Goal: Information Seeking & Learning: Check status

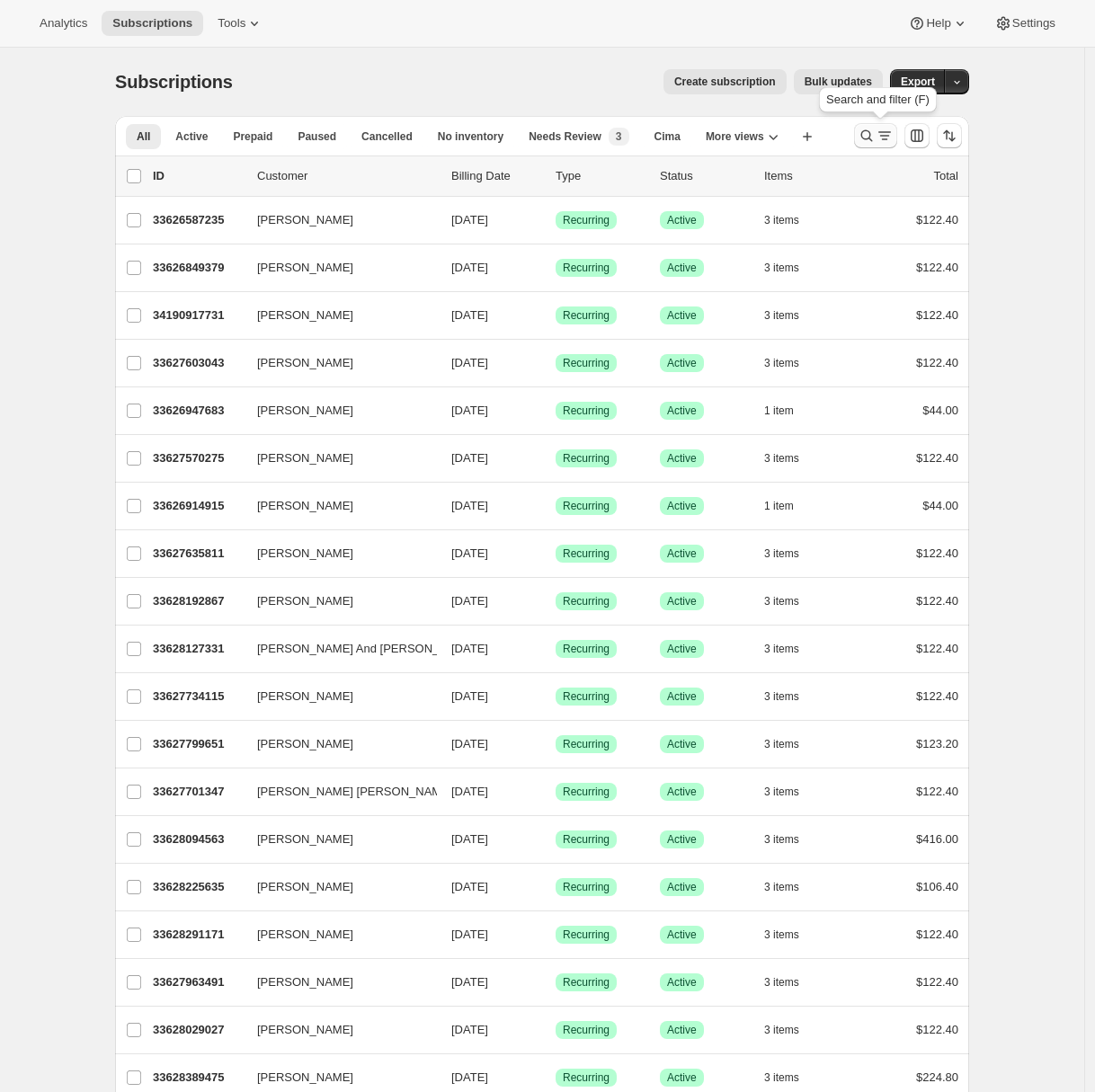
click at [875, 139] on icon "Search and filter results" at bounding box center [866, 135] width 18 height 18
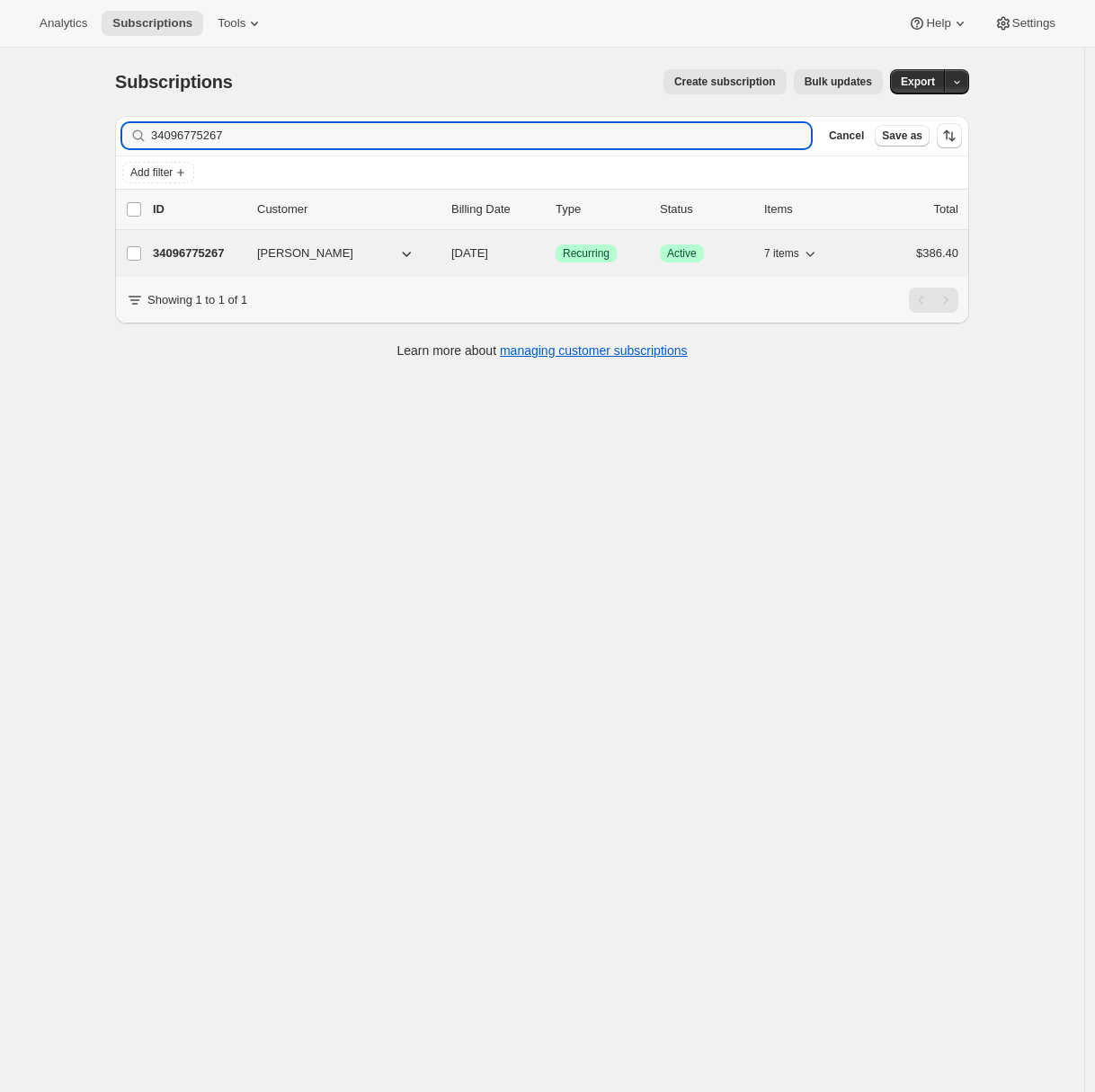
type input "34096775267"
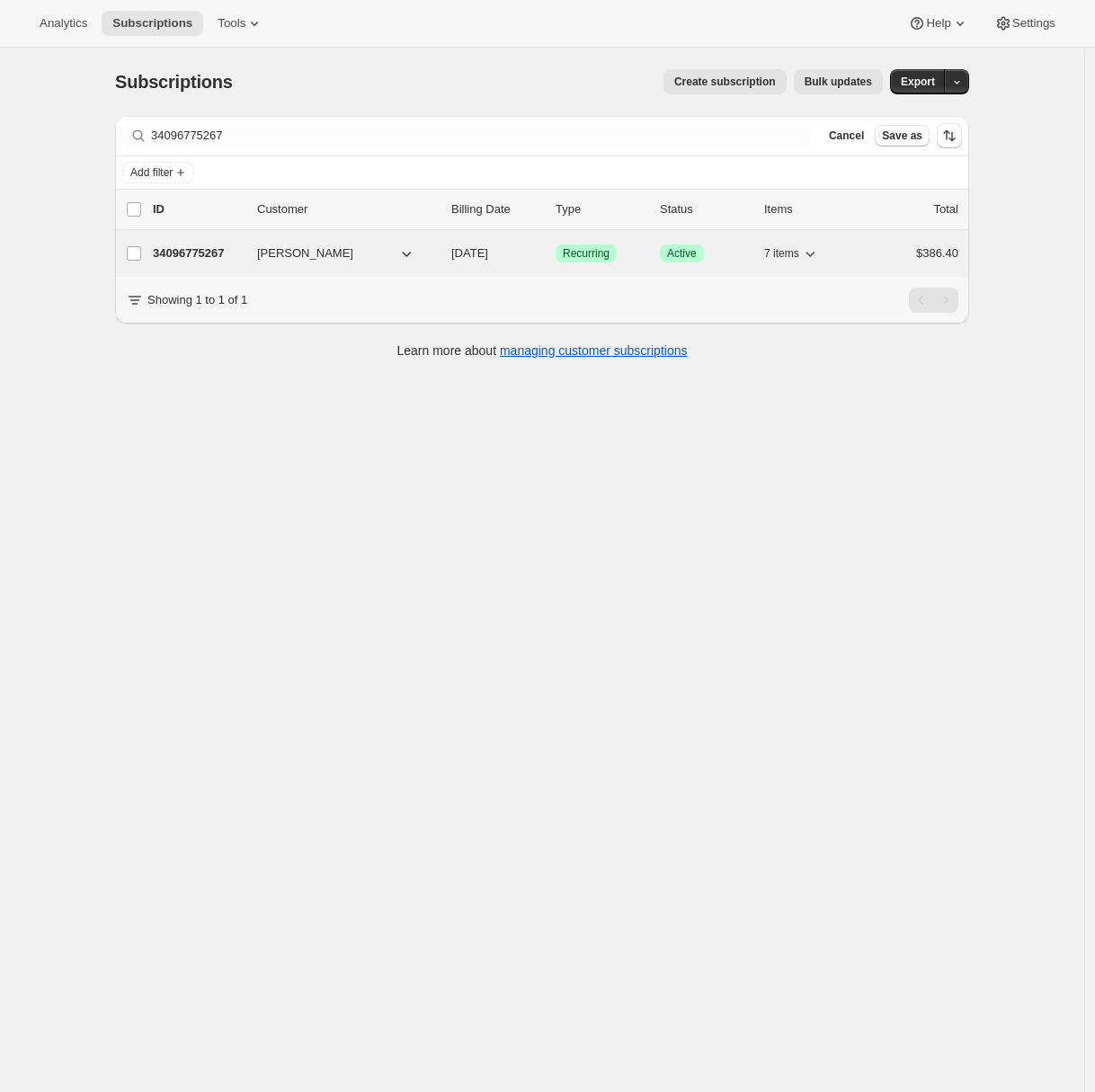
click at [210, 256] on p "34096775267" at bounding box center [198, 253] width 90 height 18
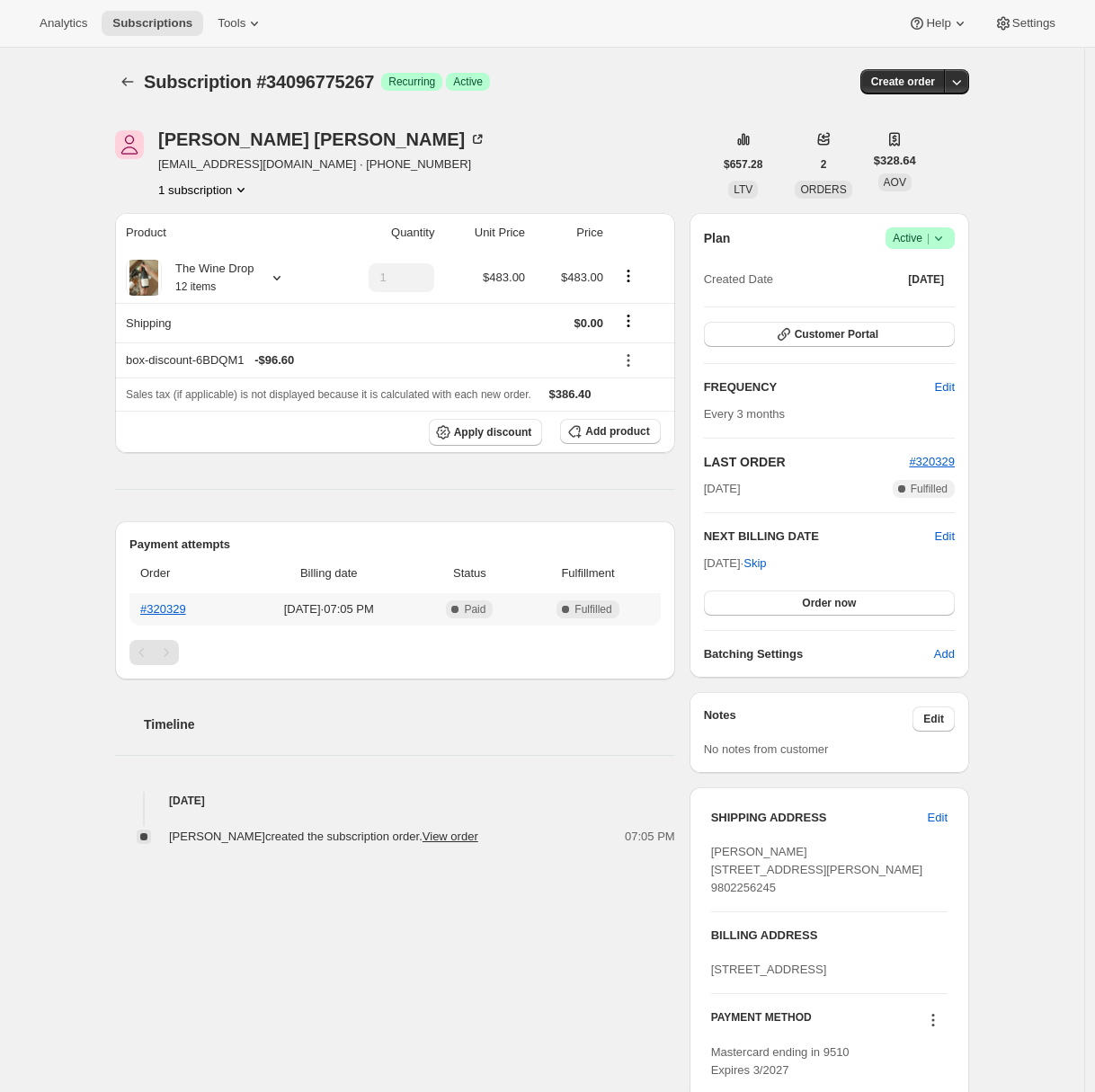
scroll to position [419, 0]
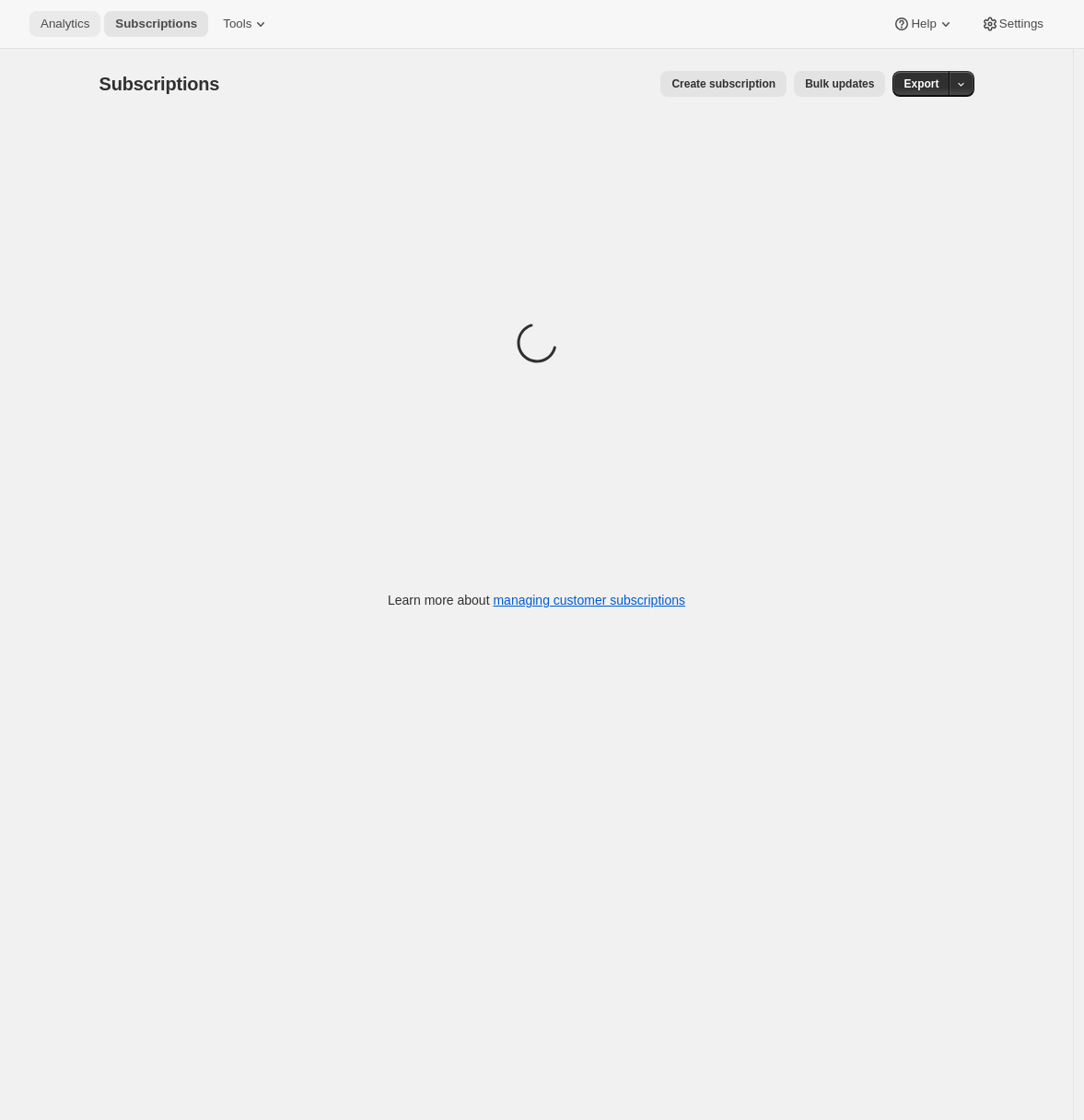
click at [73, 22] on span "Analytics" at bounding box center [65, 23] width 49 height 14
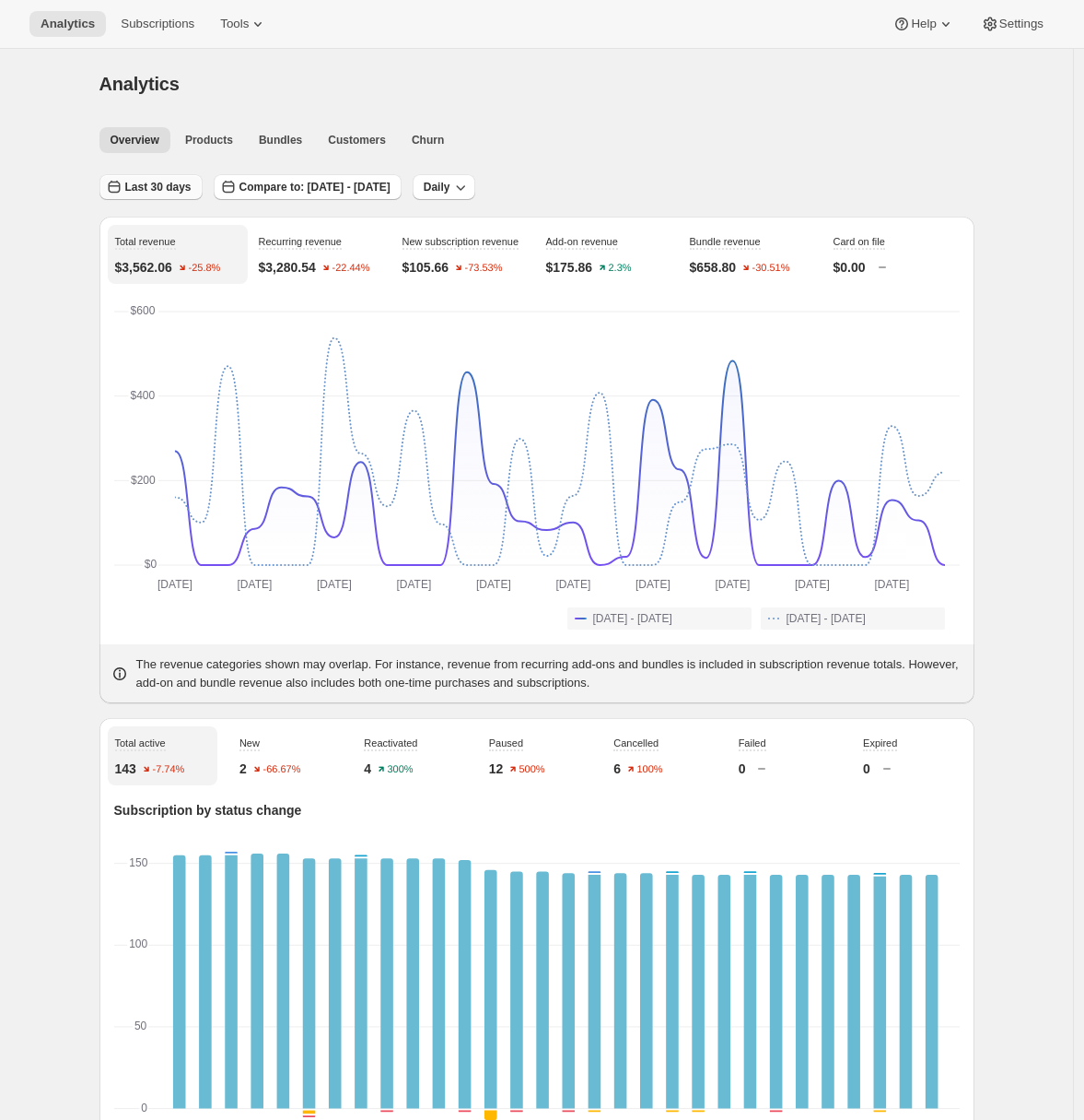
click at [192, 182] on span "Last 30 days" at bounding box center [158, 186] width 66 height 14
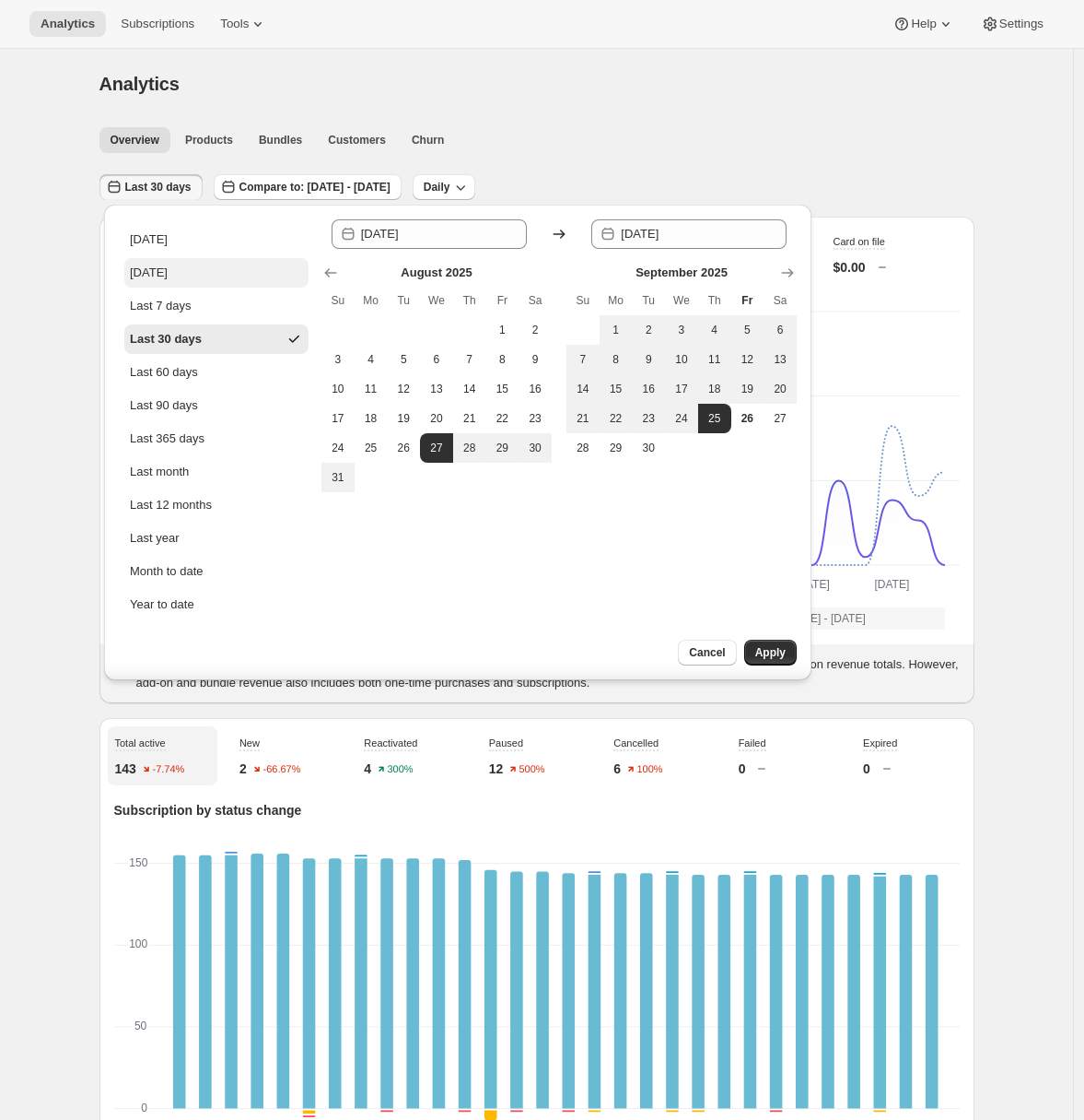
click at [191, 273] on button "Yesterday" at bounding box center [216, 273] width 184 height 30
type input "2025-09-25"
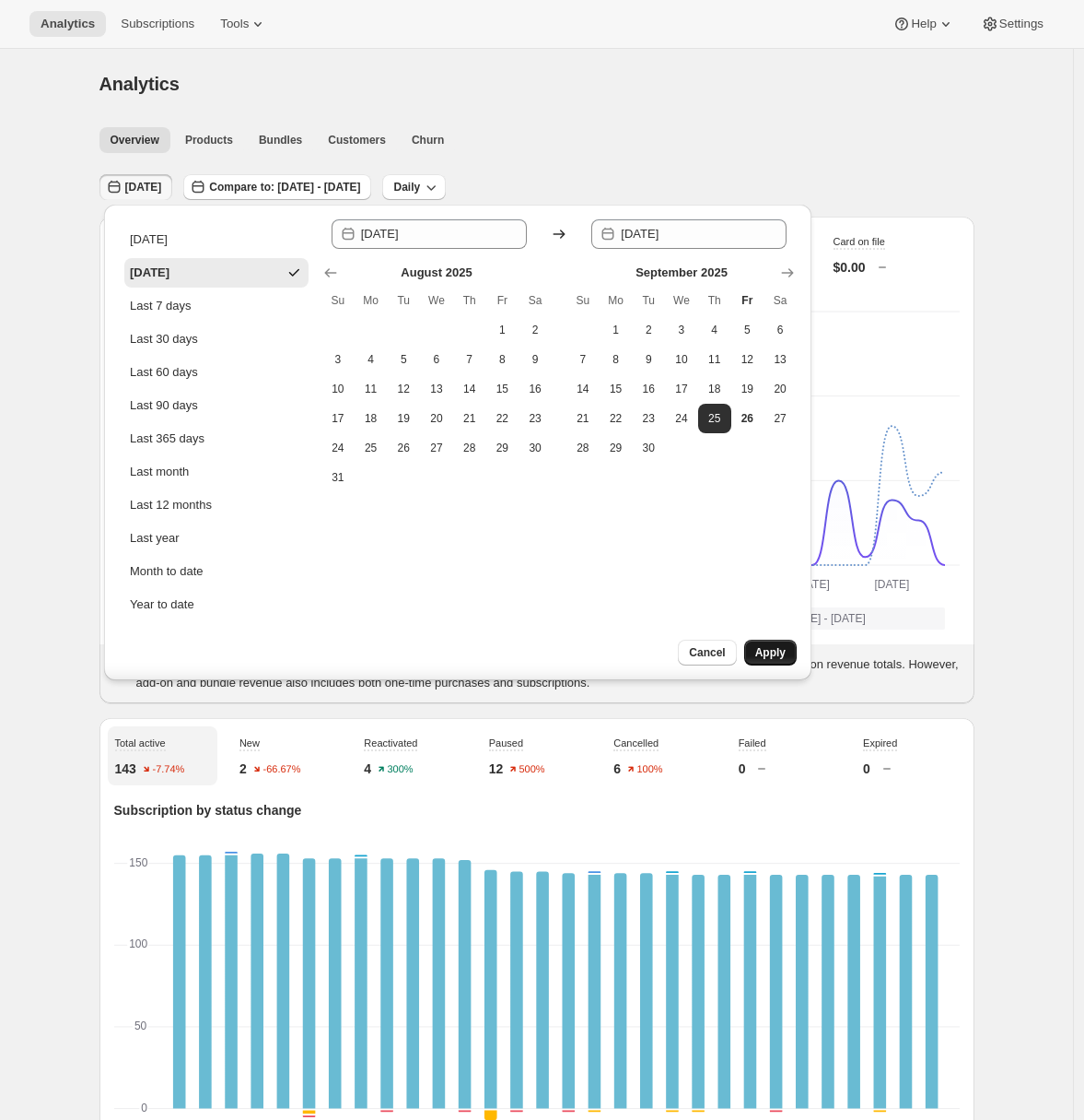
click at [758, 647] on span "Apply" at bounding box center [771, 652] width 31 height 14
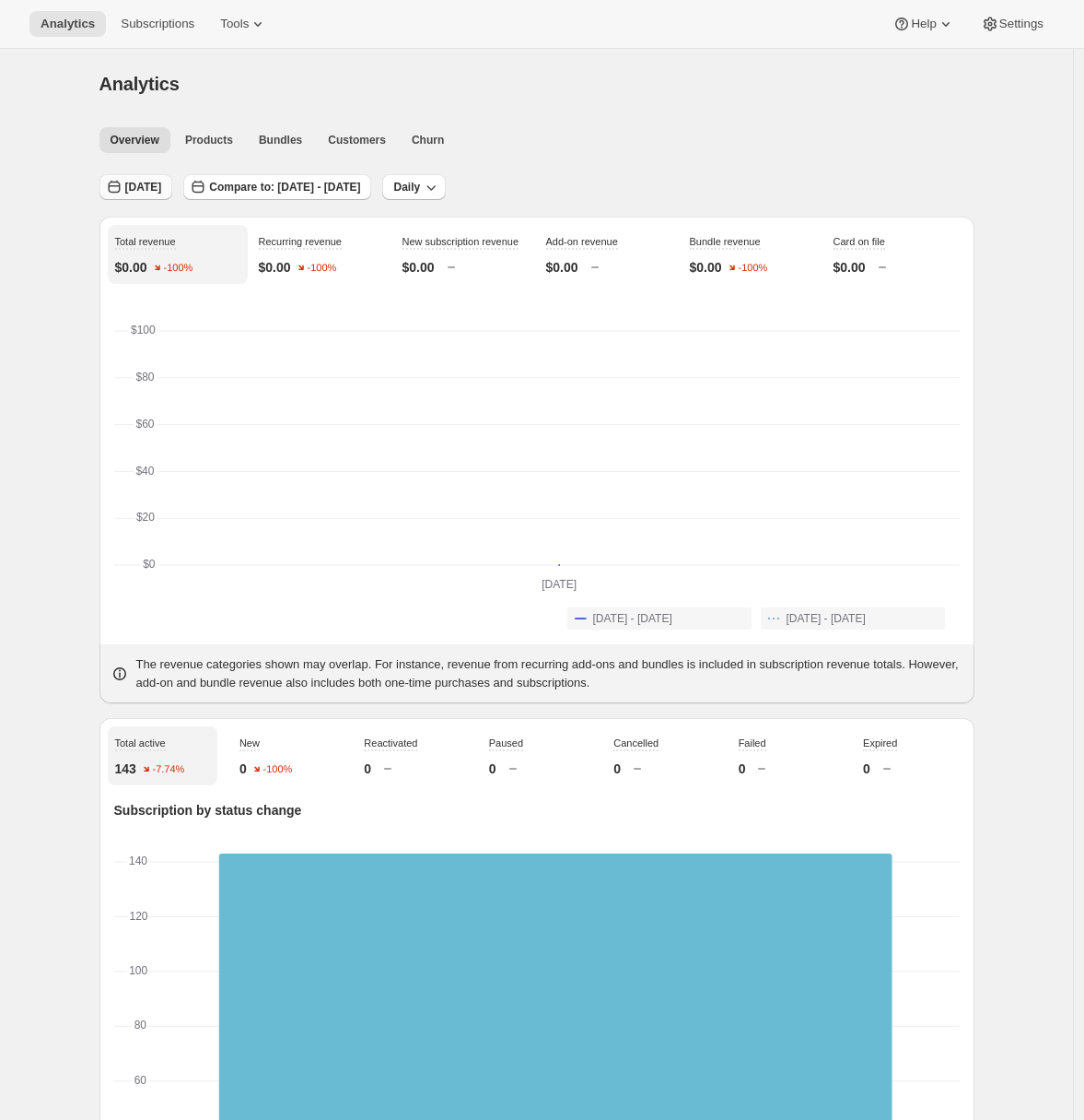
click at [162, 186] on span "Yesterday" at bounding box center [144, 186] width 37 height 14
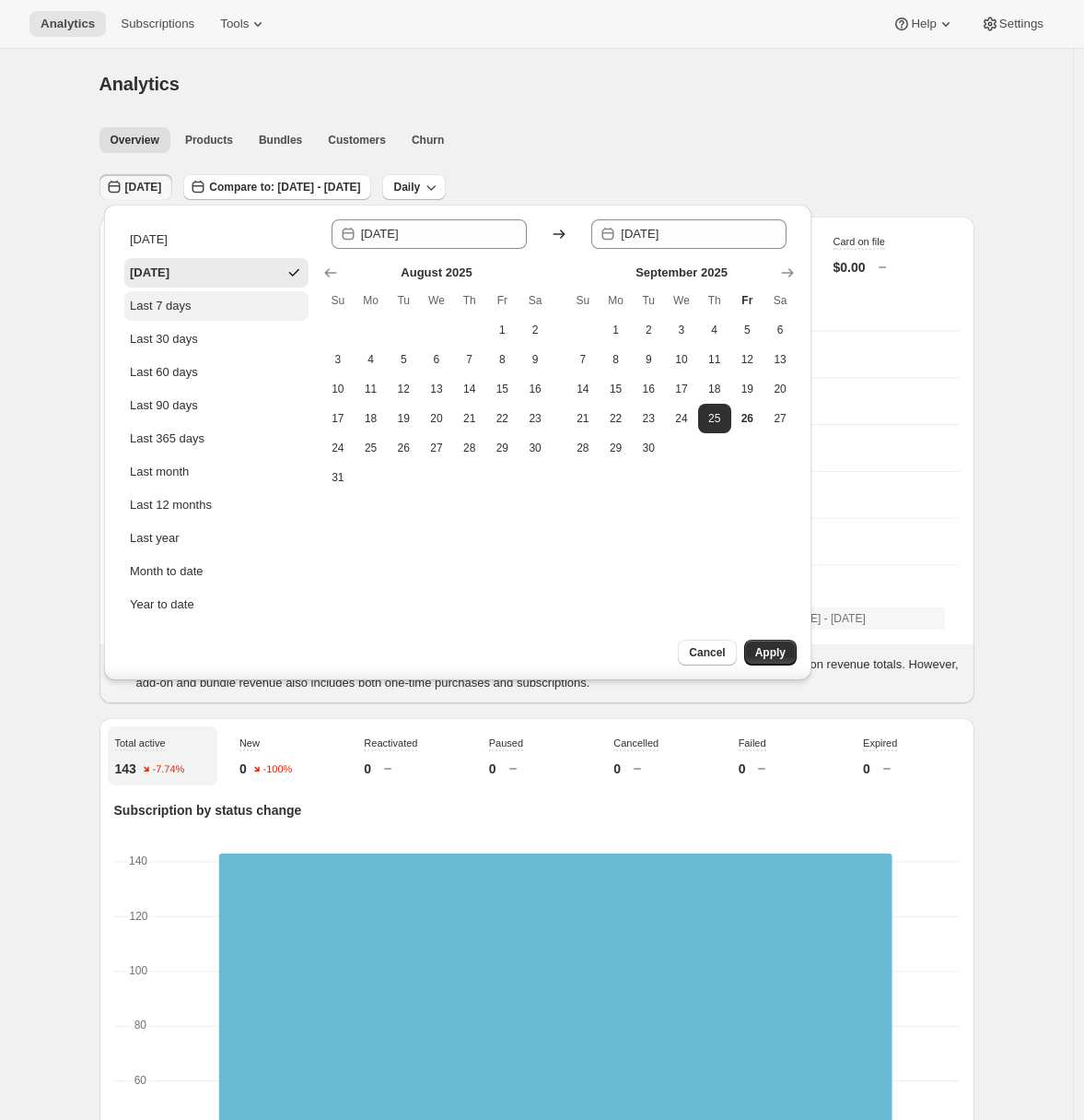
click at [183, 298] on div "Last 7 days" at bounding box center [161, 306] width 62 height 18
type input "2025-09-19"
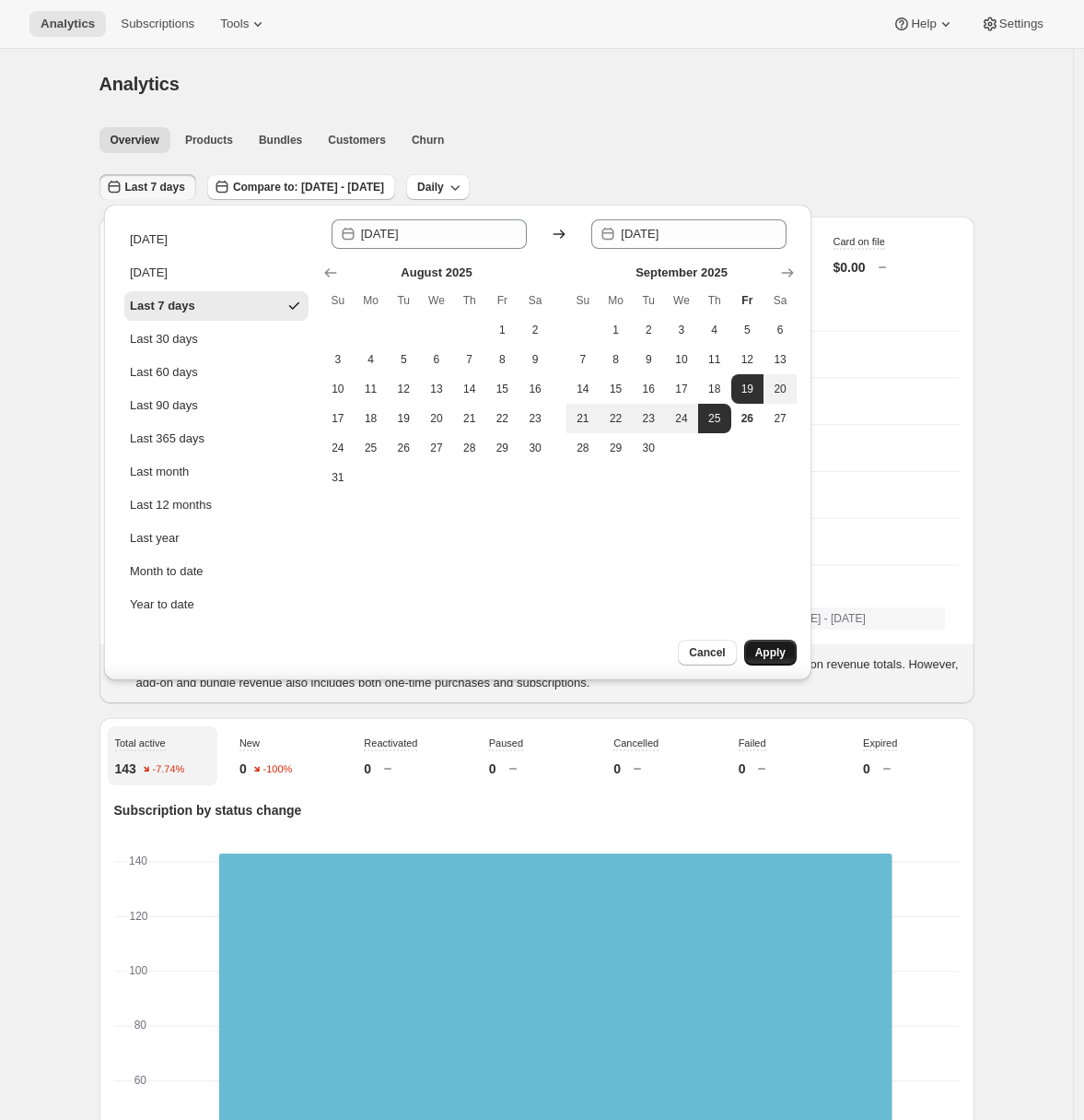
click at [766, 649] on span "Apply" at bounding box center [771, 652] width 31 height 14
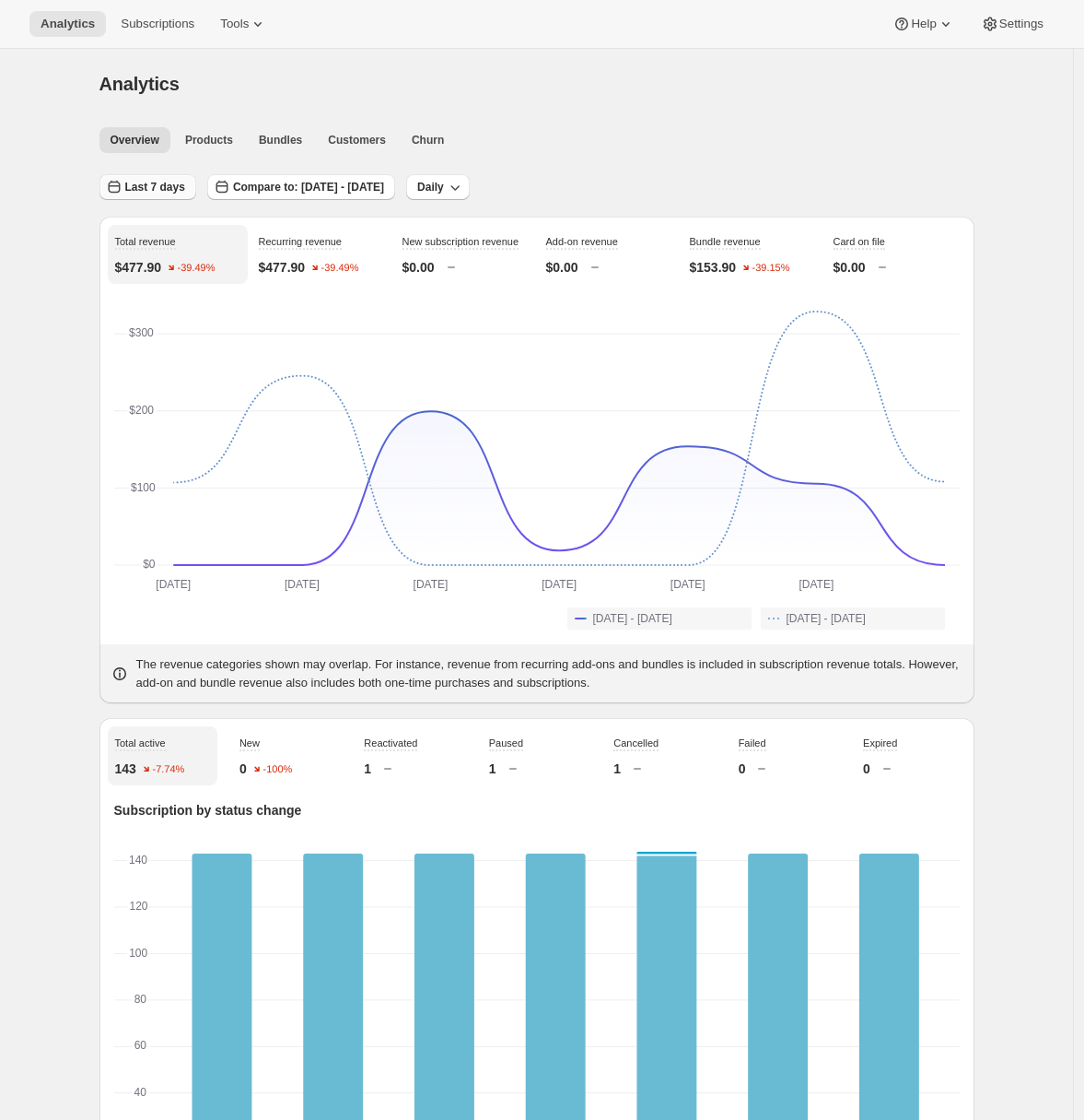
click at [168, 182] on span "Last 7 days" at bounding box center [155, 186] width 60 height 14
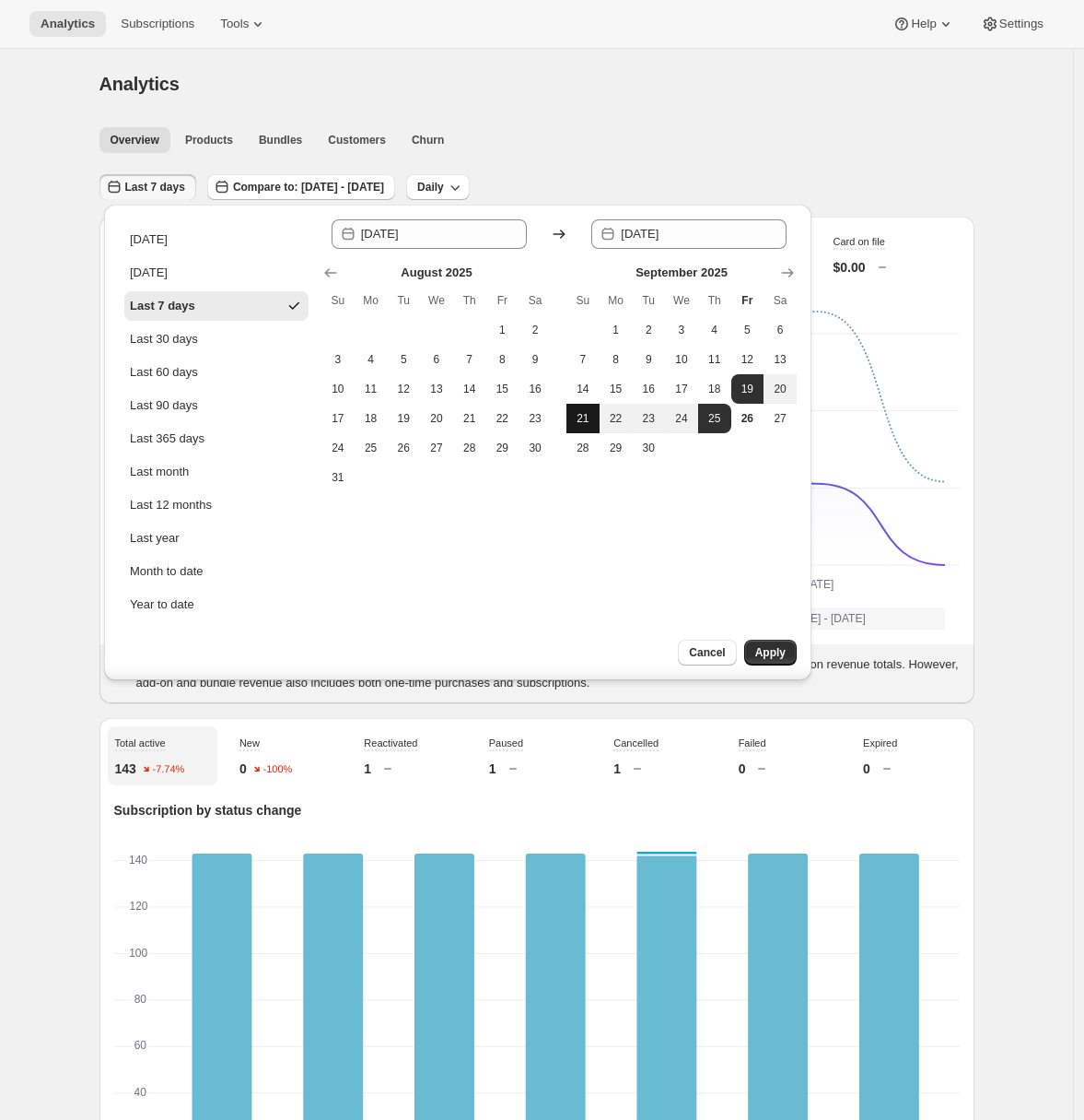
click at [590, 418] on span "21" at bounding box center [583, 417] width 18 height 14
type input "2025-09-21"
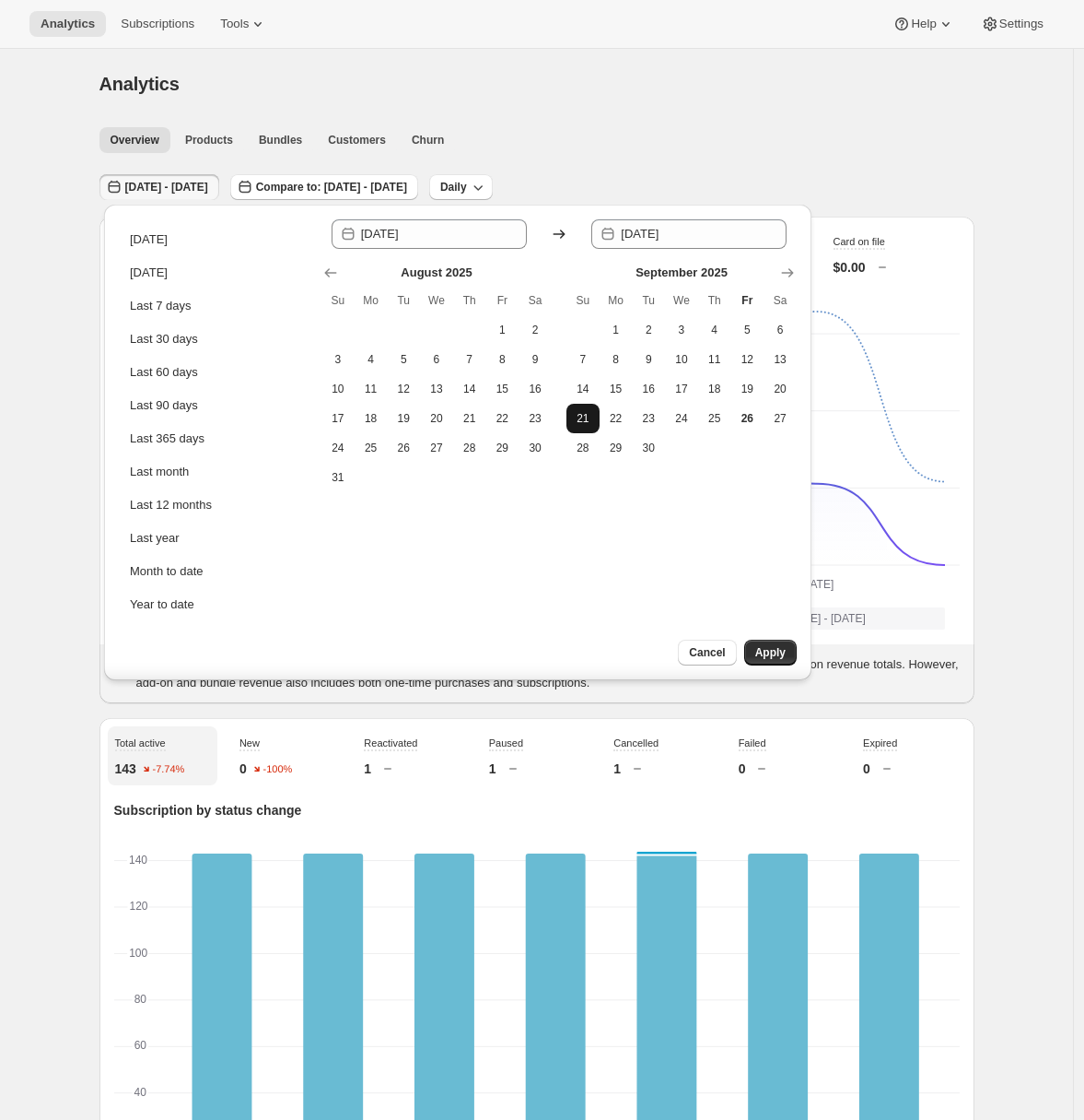
click at [590, 418] on span "21" at bounding box center [583, 417] width 18 height 14
click at [787, 654] on button "Apply" at bounding box center [771, 653] width 52 height 26
